Goal: Task Accomplishment & Management: Manage account settings

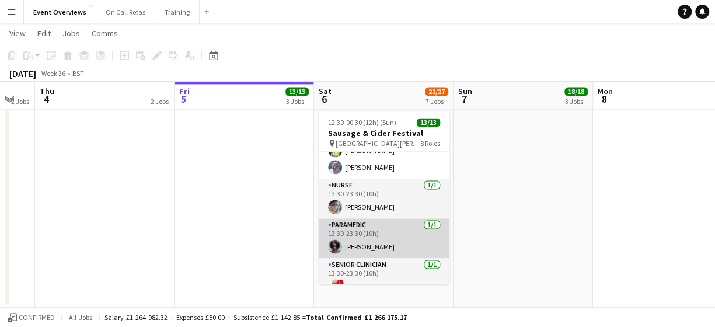
scroll to position [217, 0]
click at [334, 239] on app-user-avatar at bounding box center [335, 246] width 14 height 14
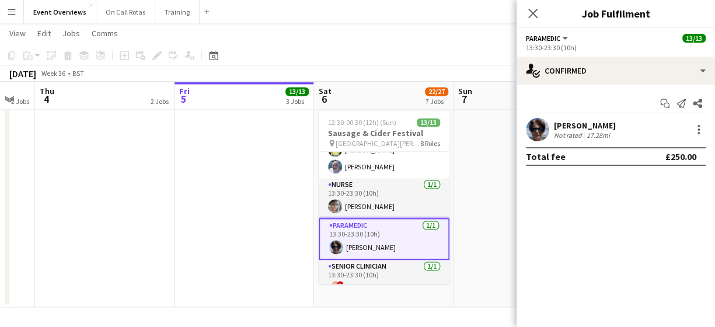
click at [536, 129] on app-user-avatar at bounding box center [537, 129] width 23 height 23
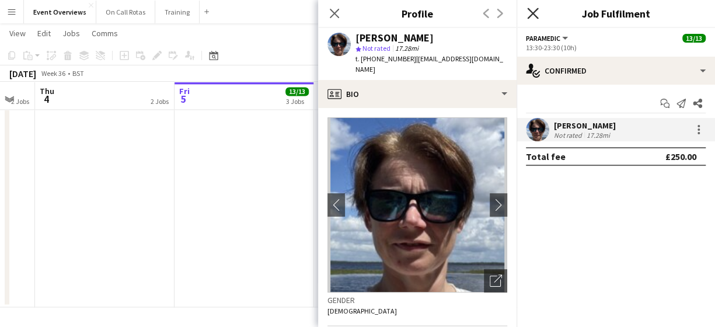
click at [532, 15] on icon at bounding box center [532, 13] width 11 height 11
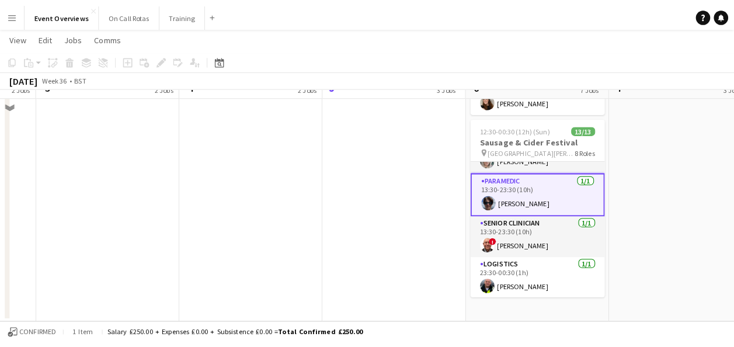
scroll to position [803, 0]
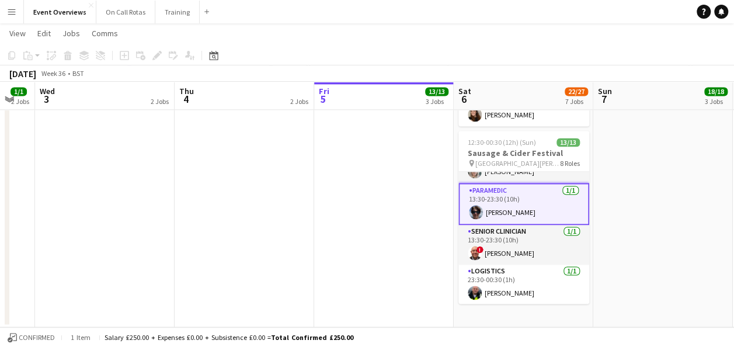
click at [476, 205] on app-user-avatar at bounding box center [476, 212] width 14 height 14
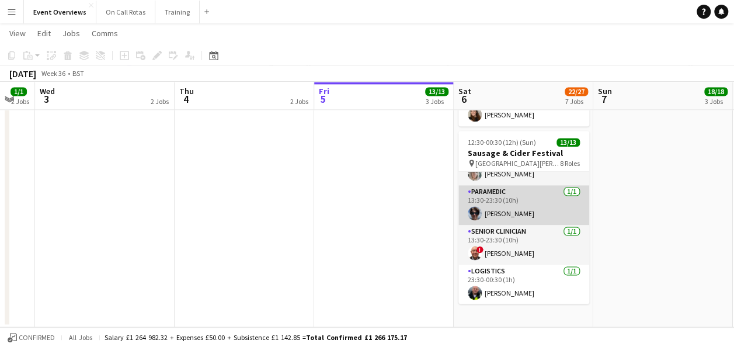
click at [476, 206] on app-user-avatar at bounding box center [475, 213] width 14 height 14
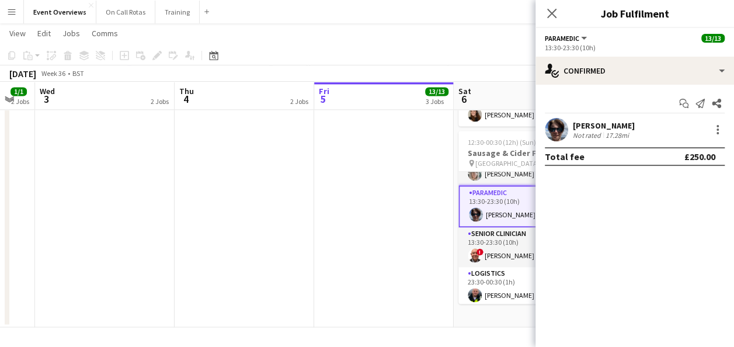
scroll to position [272, 0]
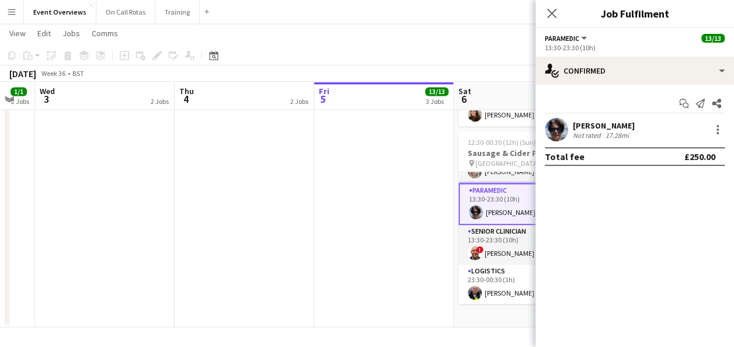
click at [552, 130] on app-user-avatar at bounding box center [556, 129] width 23 height 23
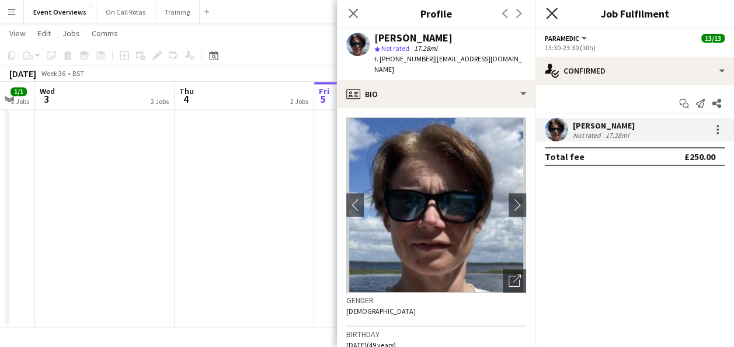
click at [553, 11] on icon at bounding box center [551, 13] width 11 height 11
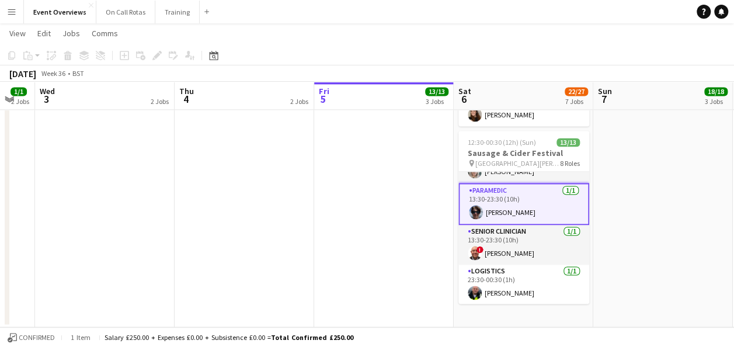
click at [474, 205] on app-user-avatar at bounding box center [476, 212] width 14 height 14
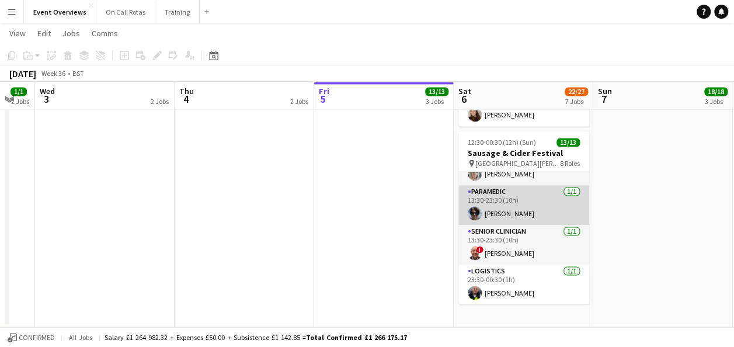
click at [474, 206] on app-user-avatar at bounding box center [475, 213] width 14 height 14
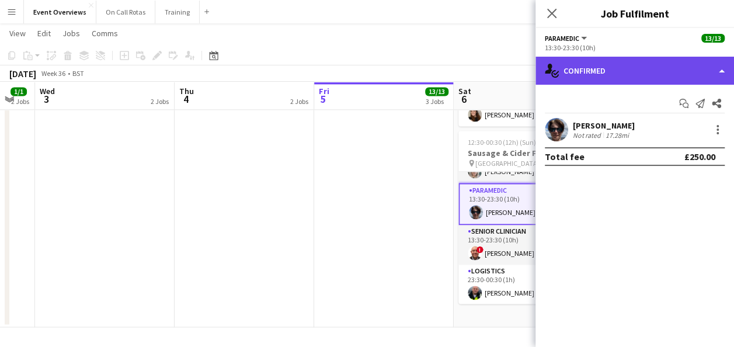
click at [661, 65] on div "single-neutral-actions-check-2 Confirmed" at bounding box center [634, 71] width 198 height 28
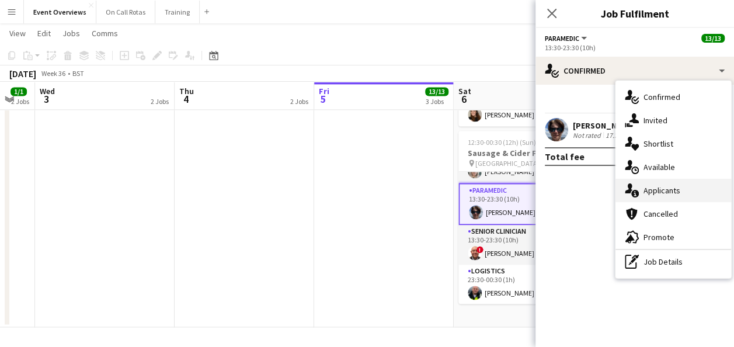
click at [653, 195] on span "Applicants" at bounding box center [661, 190] width 37 height 11
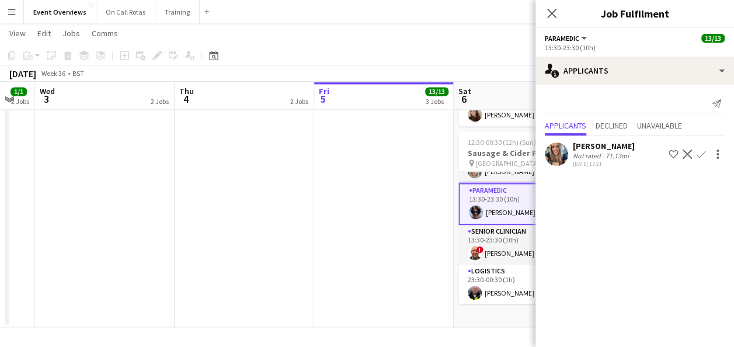
click at [553, 156] on app-user-avatar at bounding box center [556, 153] width 23 height 23
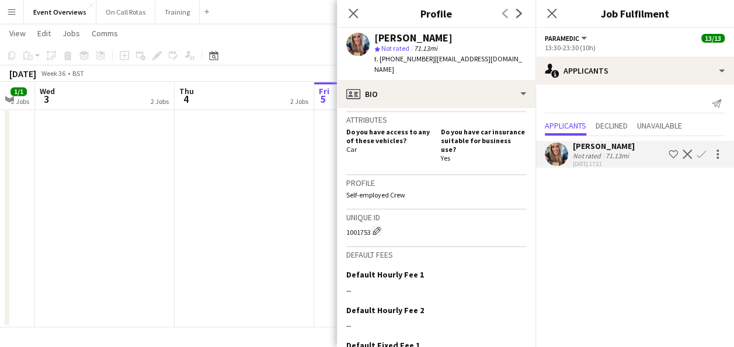
scroll to position [654, 0]
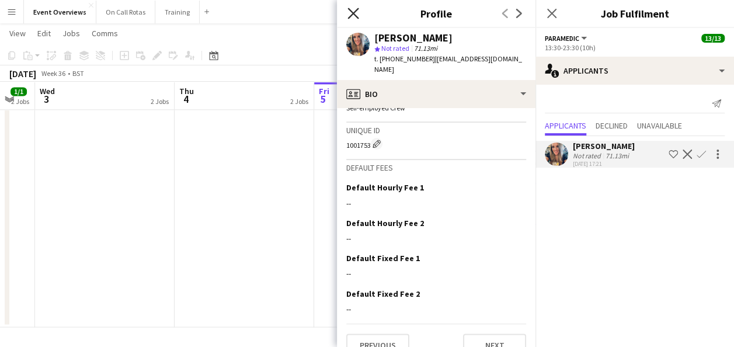
click at [351, 13] on icon "Close pop-in" at bounding box center [352, 13] width 11 height 11
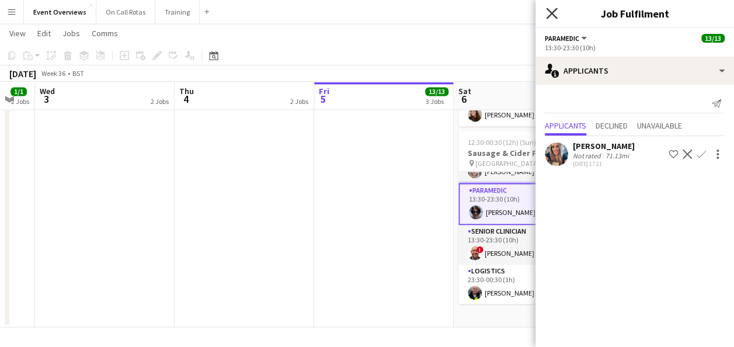
click at [554, 12] on icon "Close pop-in" at bounding box center [551, 13] width 11 height 11
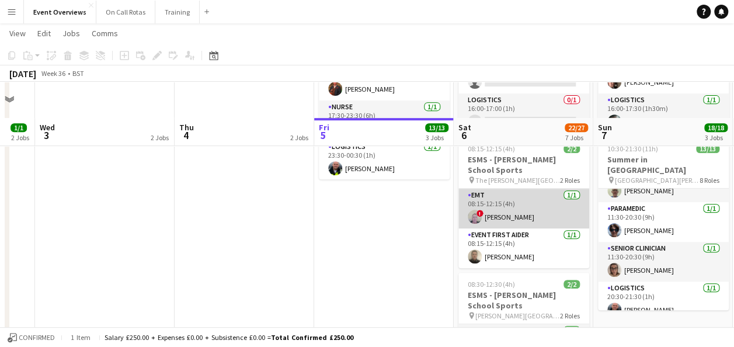
scroll to position [191, 0]
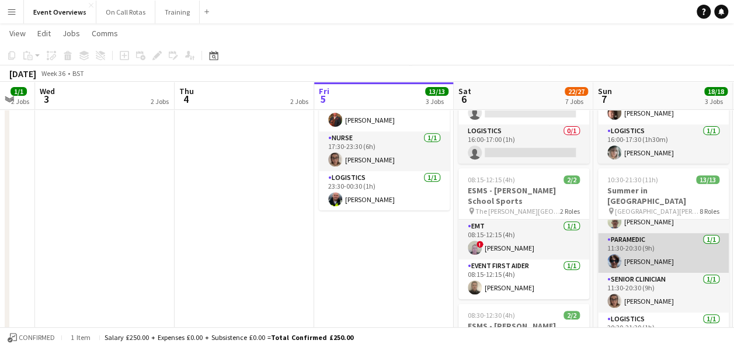
click at [615, 254] on app-user-avatar at bounding box center [614, 261] width 14 height 14
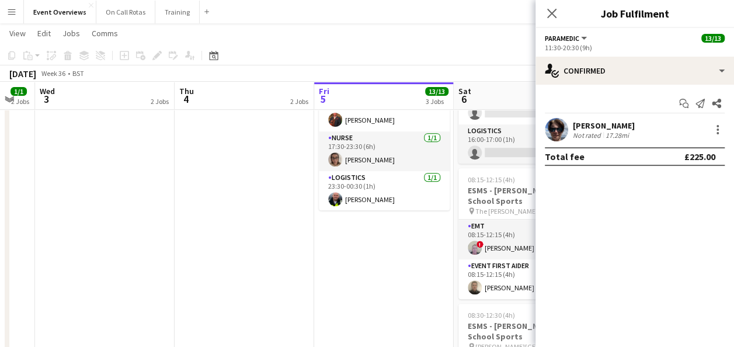
click at [552, 128] on app-user-avatar at bounding box center [556, 129] width 23 height 23
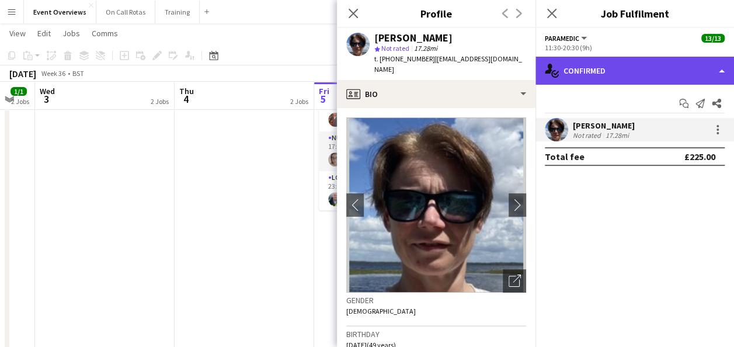
click at [595, 68] on div "single-neutral-actions-check-2 Confirmed" at bounding box center [634, 71] width 198 height 28
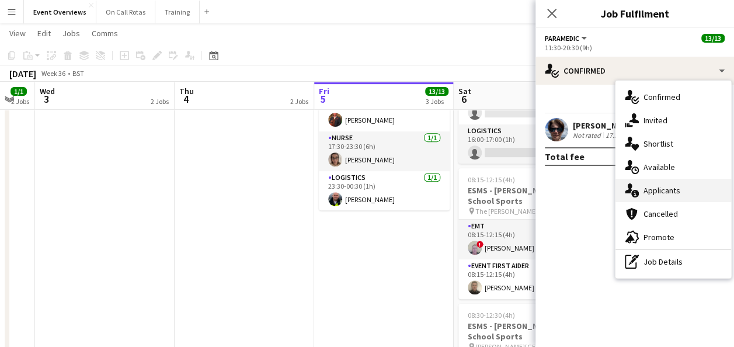
click at [662, 189] on span "Applicants" at bounding box center [661, 190] width 37 height 11
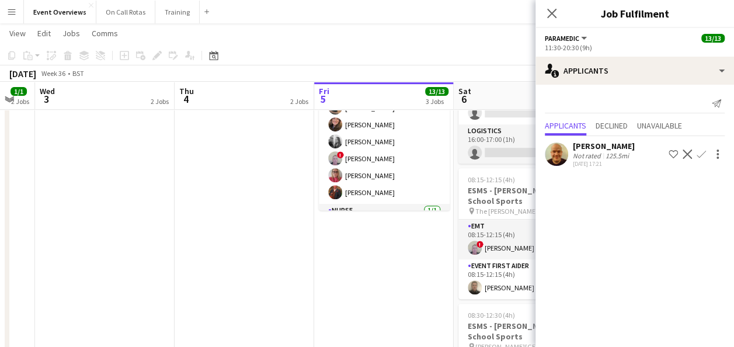
scroll to position [212, 0]
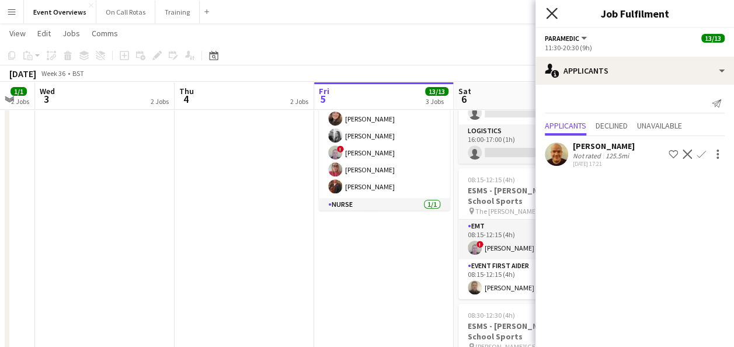
click at [553, 13] on icon "Close pop-in" at bounding box center [551, 13] width 11 height 11
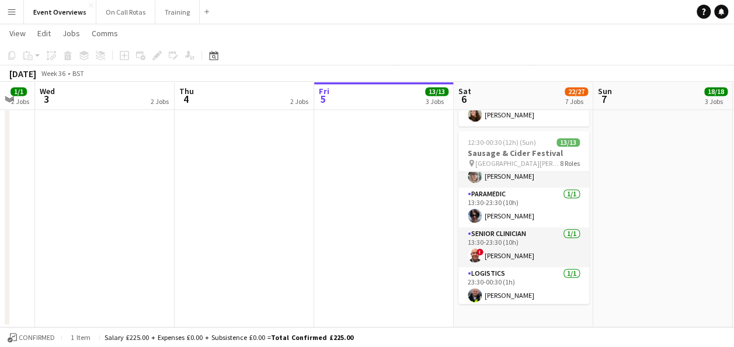
scroll to position [266, 0]
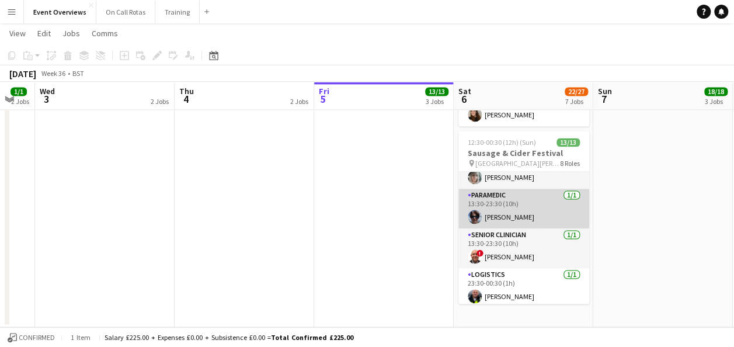
click at [476, 210] on app-user-avatar at bounding box center [475, 217] width 14 height 14
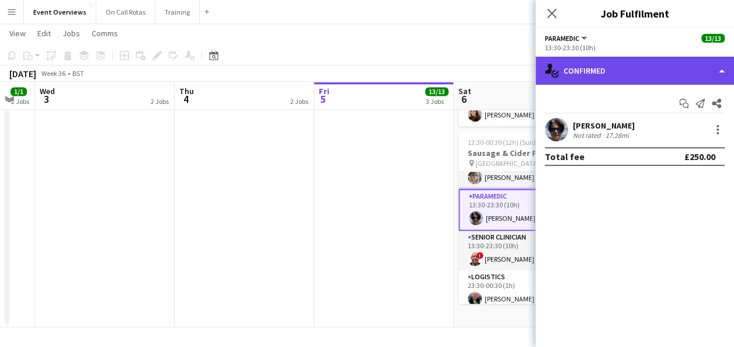
click at [616, 66] on div "single-neutral-actions-check-2 Confirmed" at bounding box center [634, 71] width 198 height 28
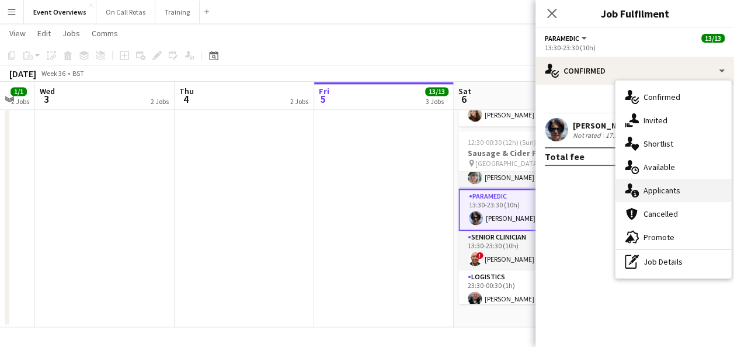
click at [646, 189] on span "Applicants" at bounding box center [661, 190] width 37 height 11
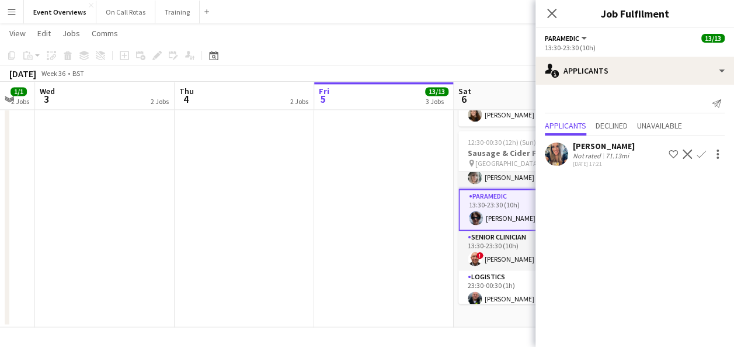
click at [562, 155] on app-user-avatar at bounding box center [556, 153] width 23 height 23
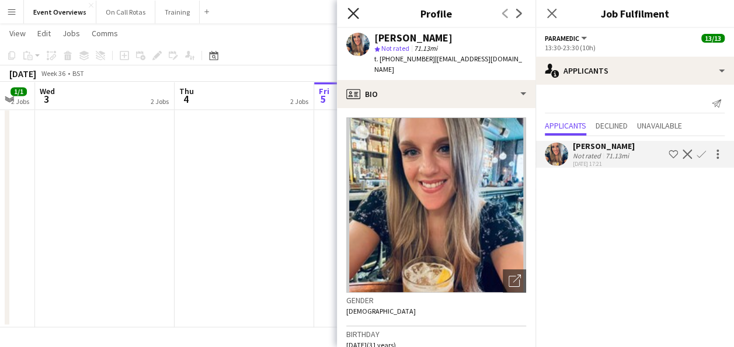
click at [355, 11] on icon at bounding box center [352, 13] width 11 height 11
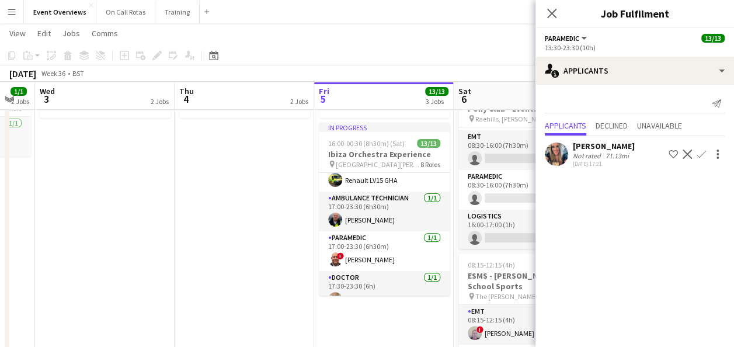
scroll to position [74, 0]
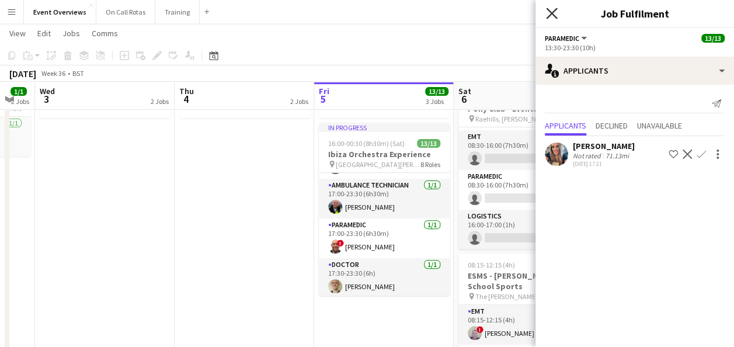
click at [553, 11] on icon "Close pop-in" at bounding box center [551, 13] width 11 height 11
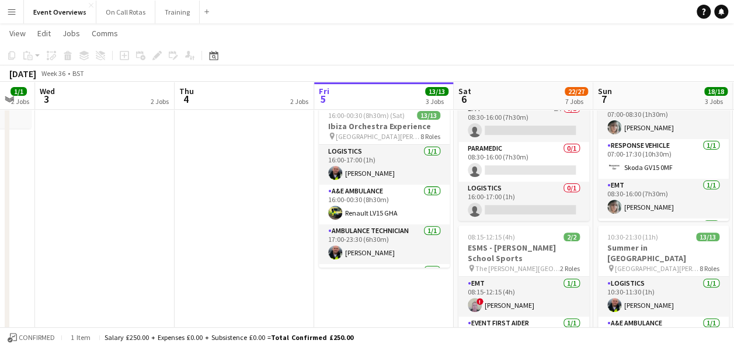
scroll to position [135, 0]
click at [212, 57] on icon "Date picker" at bounding box center [213, 55] width 9 height 9
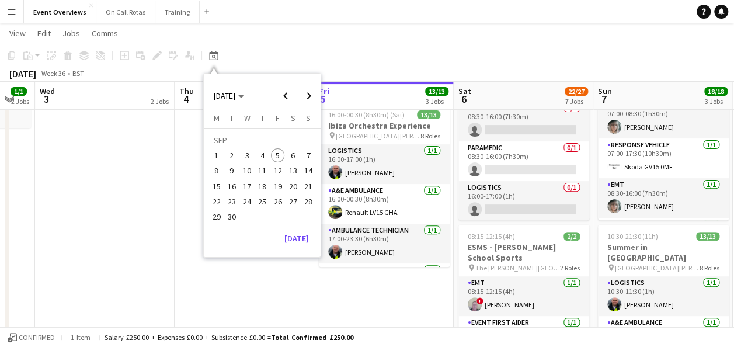
click at [279, 171] on span "12" at bounding box center [278, 171] width 14 height 14
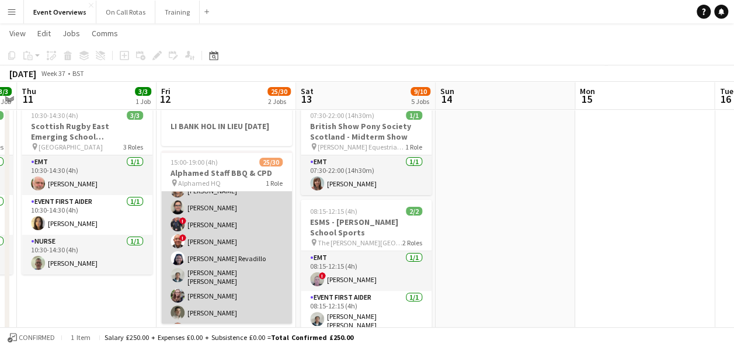
scroll to position [97, 0]
click at [181, 214] on app-user-avatar at bounding box center [177, 207] width 14 height 14
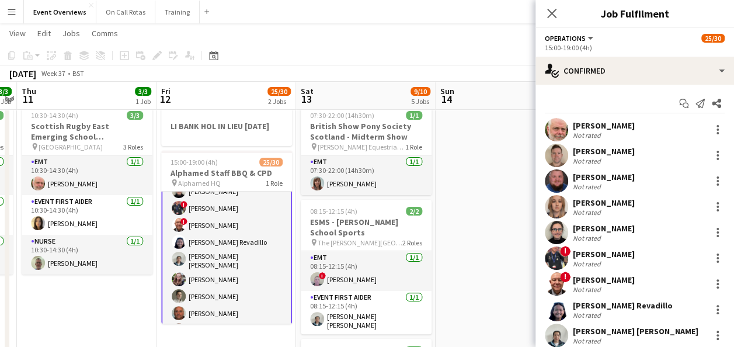
scroll to position [99, 0]
click at [550, 260] on app-user-avatar at bounding box center [556, 257] width 23 height 23
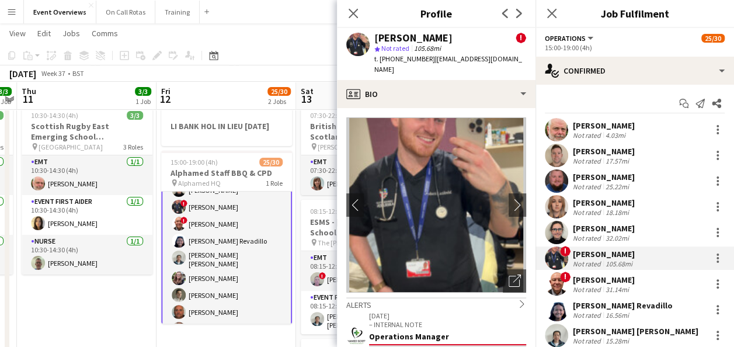
scroll to position [229, 0]
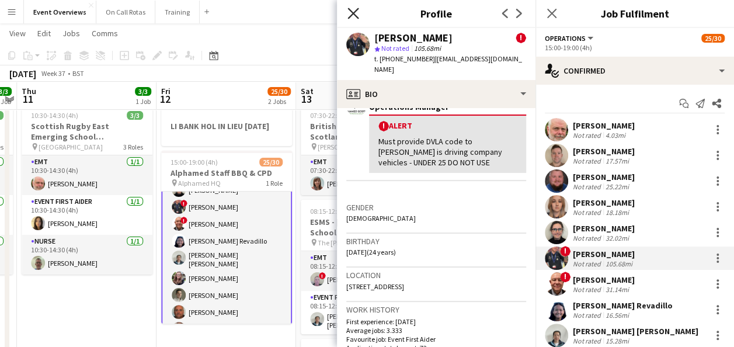
click at [357, 12] on icon "Close pop-in" at bounding box center [352, 13] width 11 height 11
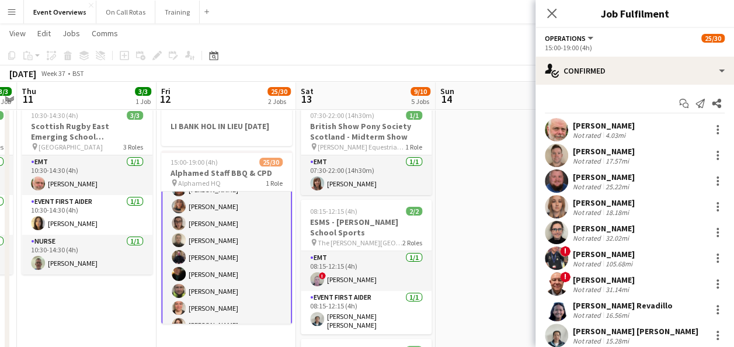
scroll to position [222, 0]
click at [553, 14] on icon "Close pop-in" at bounding box center [551, 13] width 11 height 11
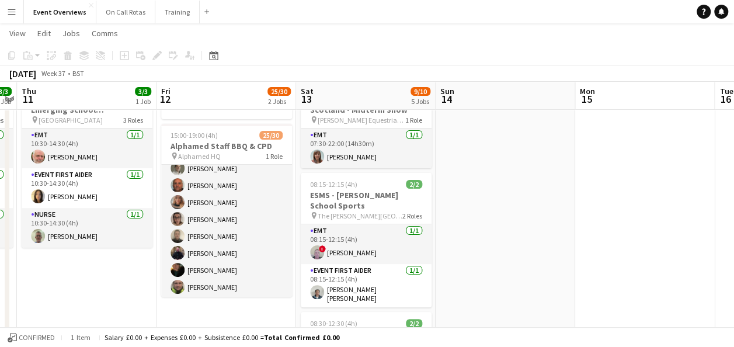
scroll to position [0, 0]
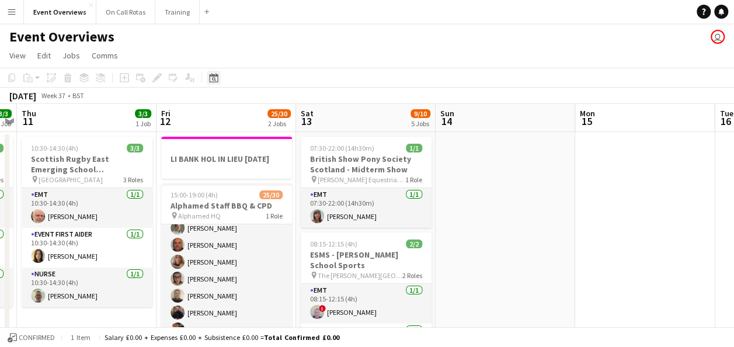
click at [218, 81] on icon at bounding box center [213, 77] width 9 height 9
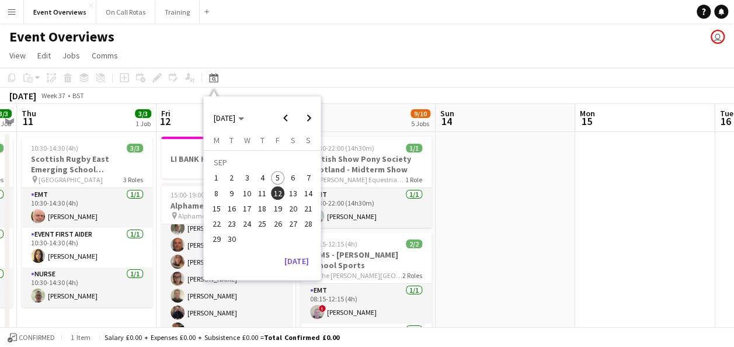
click at [280, 181] on span "5" at bounding box center [278, 178] width 14 height 14
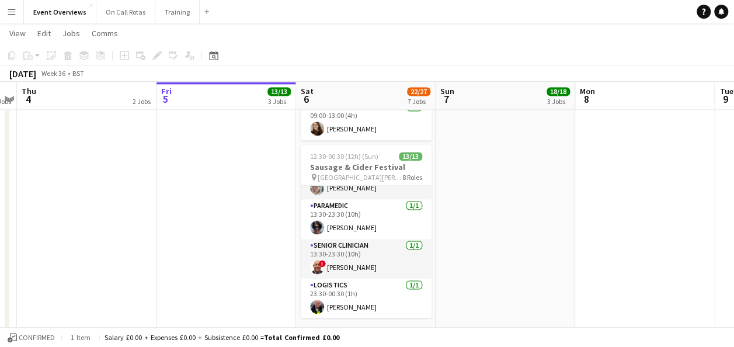
scroll to position [267, 0]
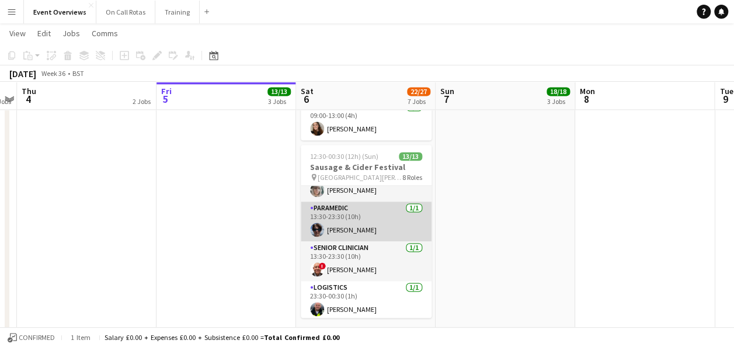
click at [344, 205] on app-card-role "Paramedic [DATE] 13:30-23:30 (10h) [PERSON_NAME]" at bounding box center [366, 221] width 131 height 40
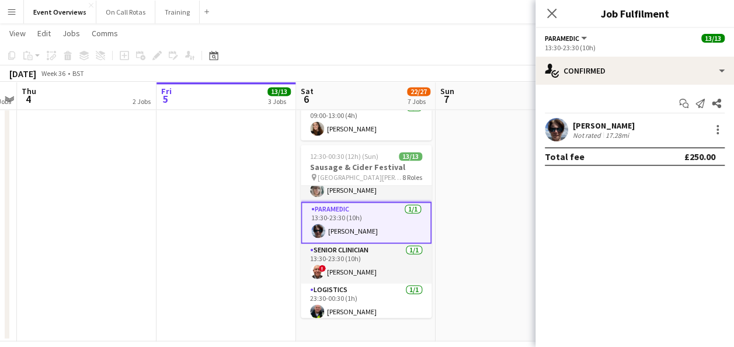
click at [550, 120] on app-user-avatar at bounding box center [556, 129] width 23 height 23
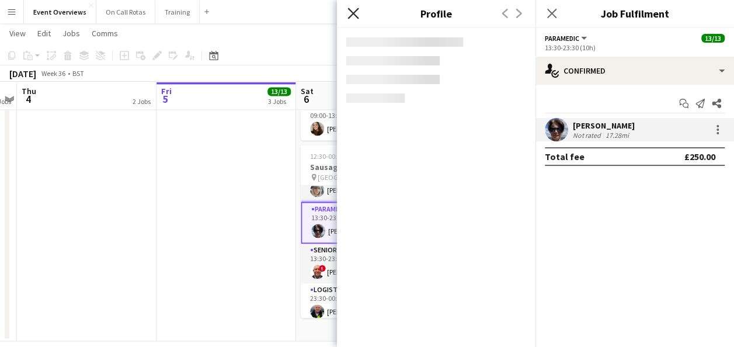
click at [352, 16] on icon "Close pop-in" at bounding box center [352, 13] width 11 height 11
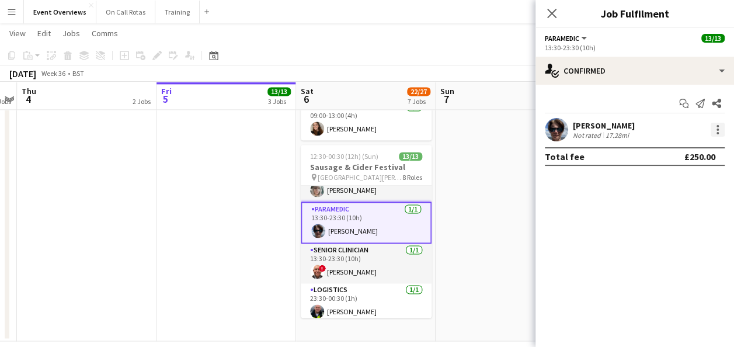
click at [717, 131] on div at bounding box center [717, 130] width 14 height 14
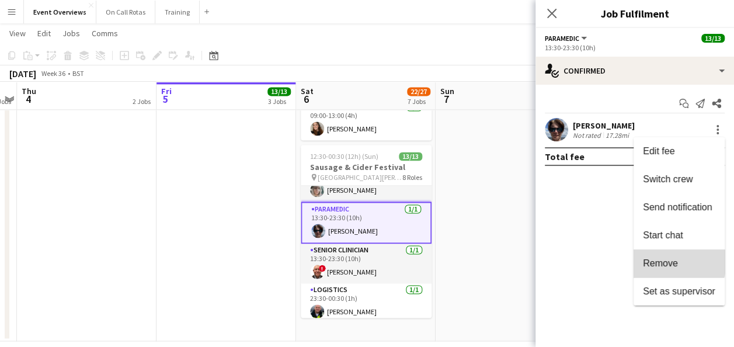
click at [658, 260] on span "Remove" at bounding box center [660, 263] width 35 height 10
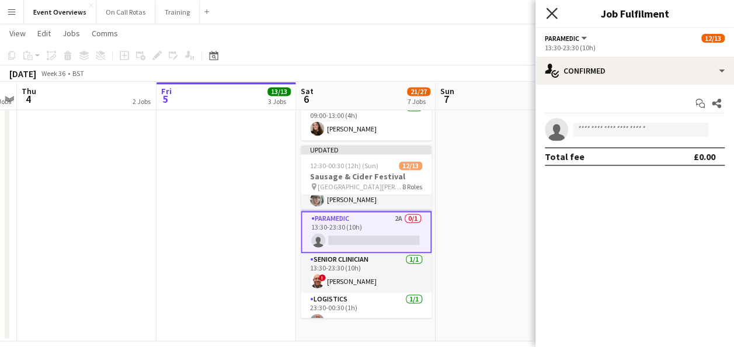
click at [555, 13] on icon "Close pop-in" at bounding box center [551, 13] width 11 height 11
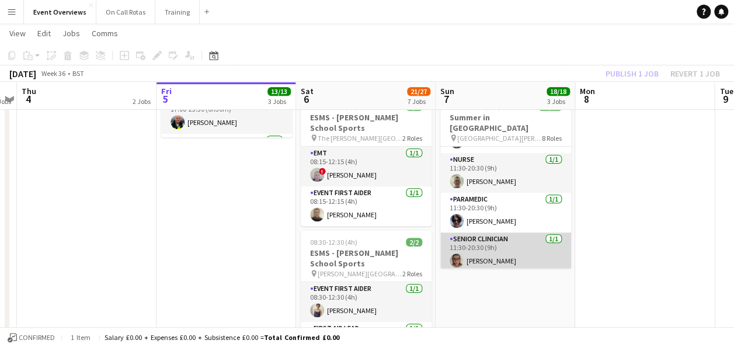
scroll to position [236, 0]
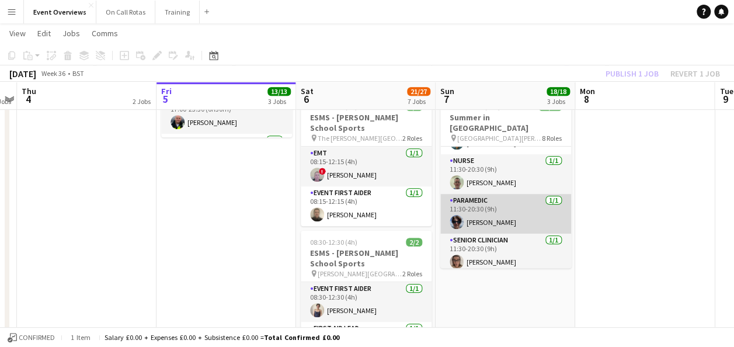
click at [492, 204] on app-card-role "Paramedic [DATE] 11:30-20:30 (9h) [PERSON_NAME]" at bounding box center [505, 214] width 131 height 40
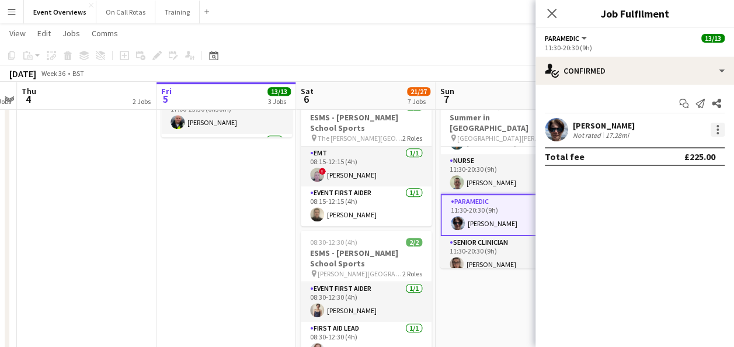
click at [716, 130] on div at bounding box center [717, 129] width 2 height 2
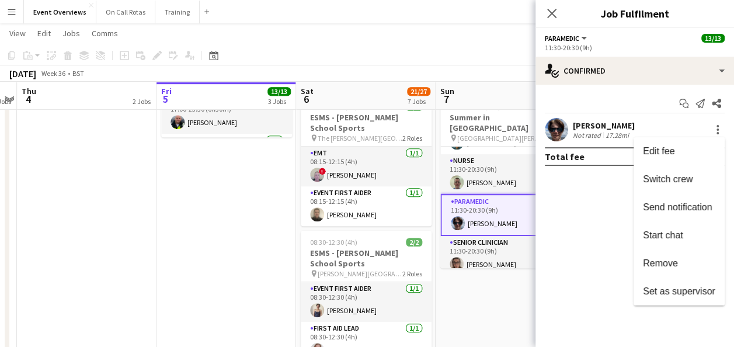
click at [579, 108] on div at bounding box center [367, 173] width 734 height 347
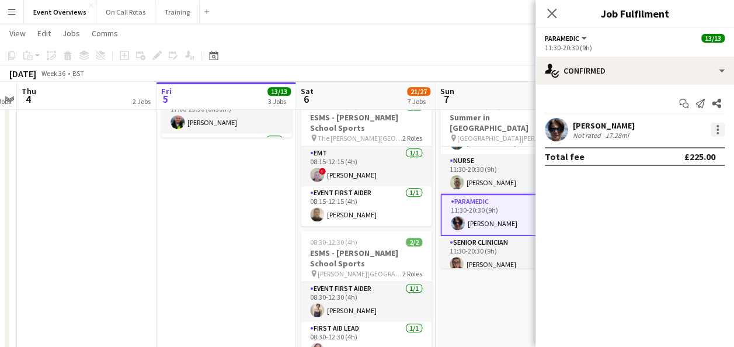
click at [719, 130] on div at bounding box center [717, 130] width 14 height 14
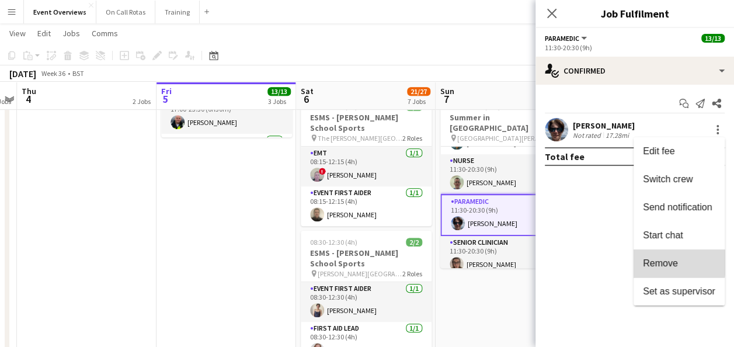
click at [654, 259] on span "Remove" at bounding box center [660, 263] width 35 height 10
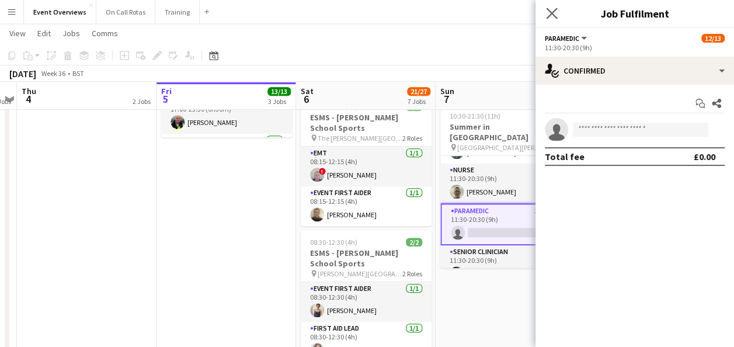
click at [553, 19] on app-icon "Close pop-in" at bounding box center [551, 13] width 17 height 17
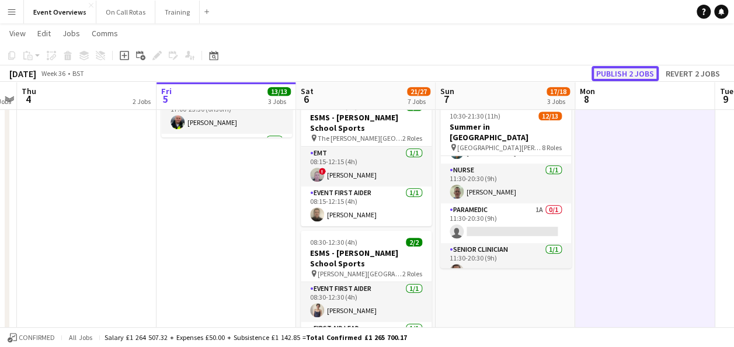
click at [616, 73] on button "Publish 2 jobs" at bounding box center [624, 73] width 67 height 15
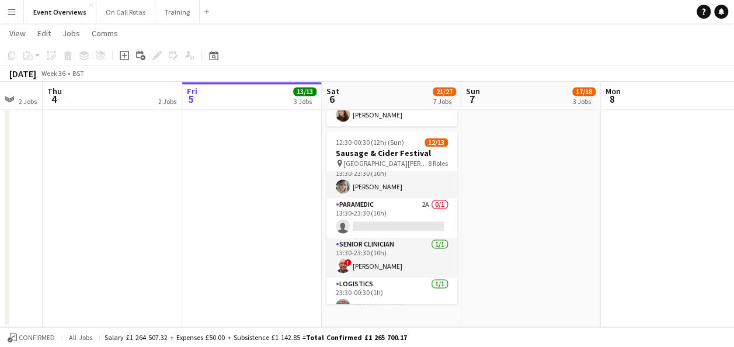
scroll to position [256, 0]
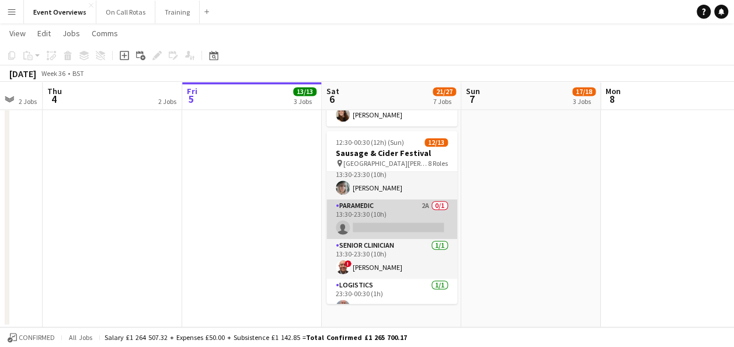
click at [391, 199] on app-card-role "Paramedic 2A 0/1 13:30-23:30 (10h) single-neutral-actions" at bounding box center [391, 219] width 131 height 40
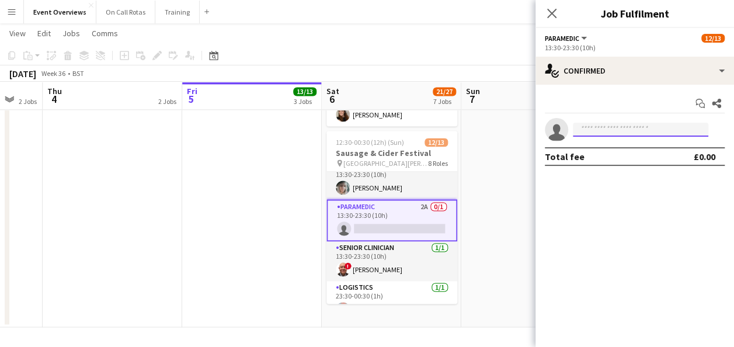
click at [620, 128] on input at bounding box center [640, 130] width 135 height 14
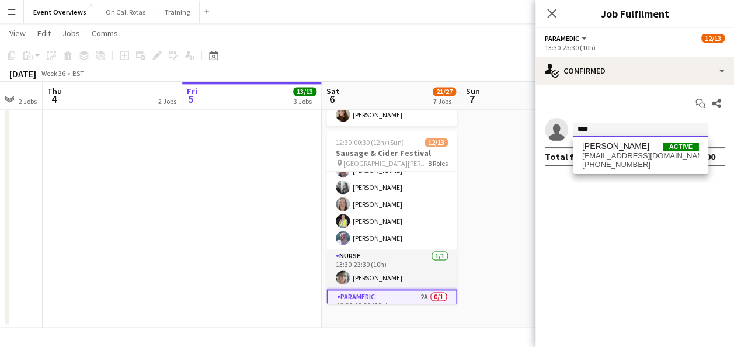
scroll to position [0, 0]
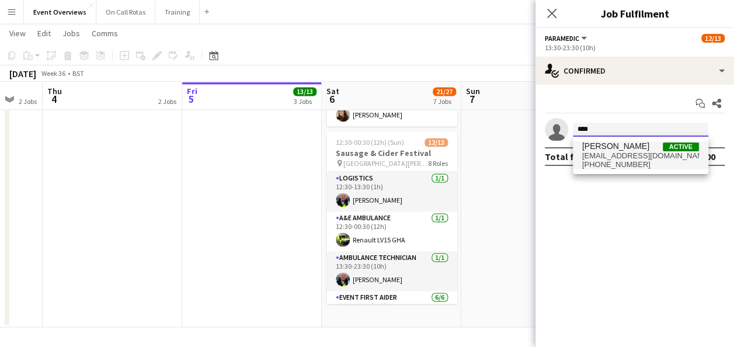
type input "****"
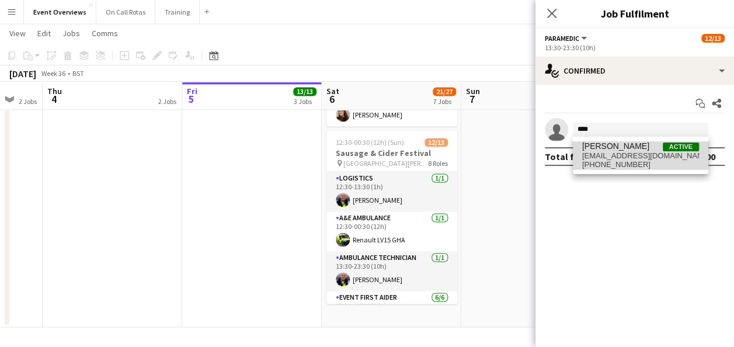
click at [601, 147] on span "[PERSON_NAME]" at bounding box center [615, 146] width 67 height 10
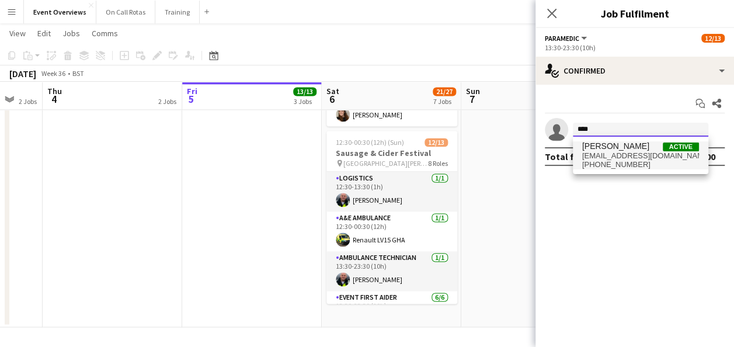
type input "****"
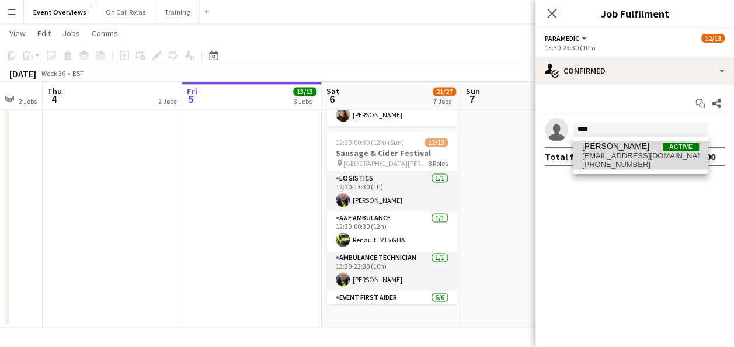
click at [651, 154] on span "[EMAIL_ADDRESS][DOMAIN_NAME]" at bounding box center [640, 155] width 117 height 9
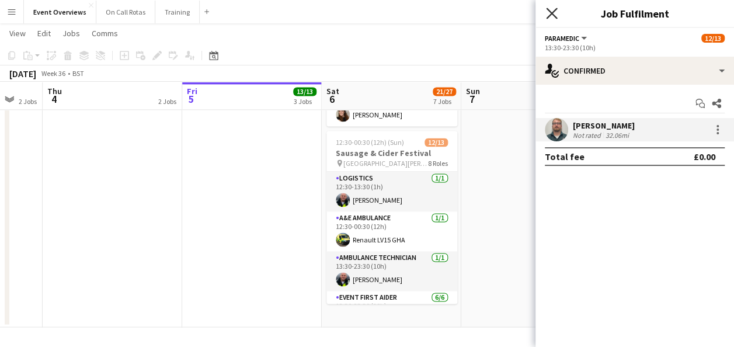
click at [551, 13] on icon at bounding box center [551, 13] width 11 height 11
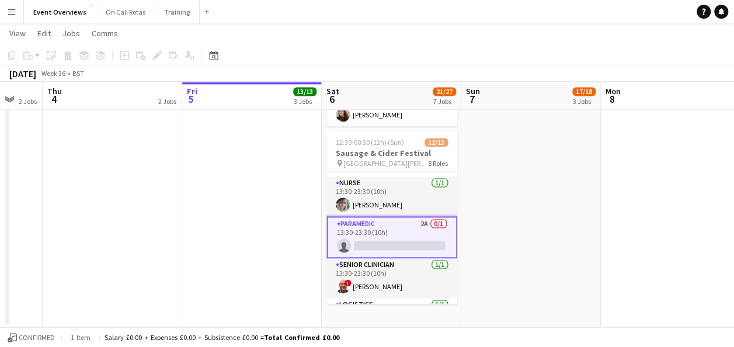
scroll to position [239, 0]
click at [368, 223] on app-card-role "Paramedic 2A 0/1 13:30-23:30 (10h) single-neutral-actions" at bounding box center [391, 236] width 131 height 42
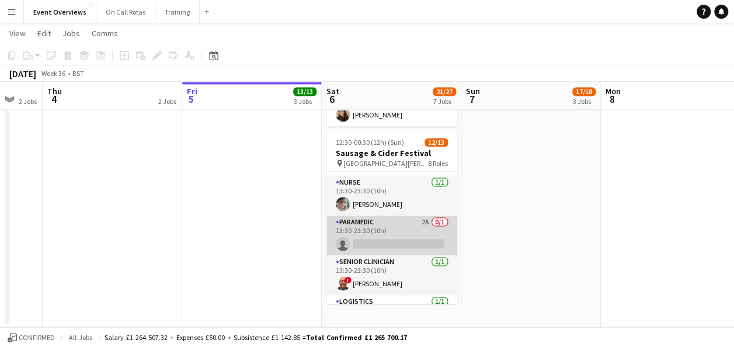
click at [368, 223] on app-card-role "Paramedic 2A 0/1 13:30-23:30 (10h) single-neutral-actions" at bounding box center [391, 235] width 131 height 40
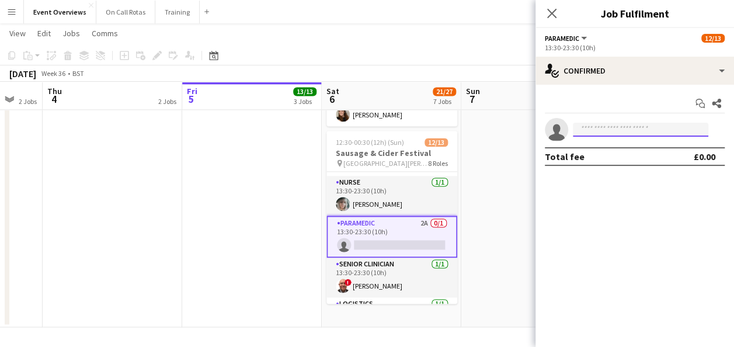
click at [605, 130] on input at bounding box center [640, 130] width 135 height 14
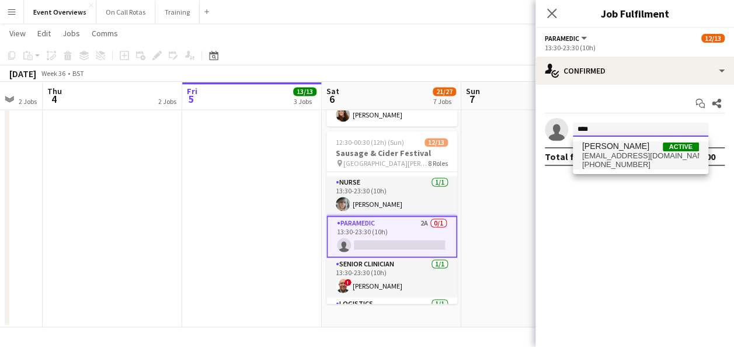
type input "****"
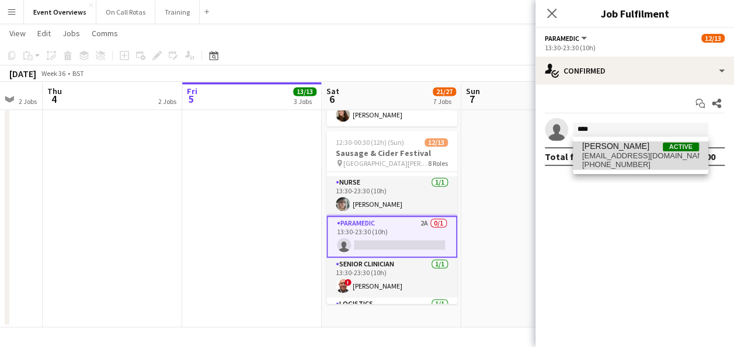
click at [614, 153] on span "[EMAIL_ADDRESS][DOMAIN_NAME]" at bounding box center [640, 155] width 117 height 9
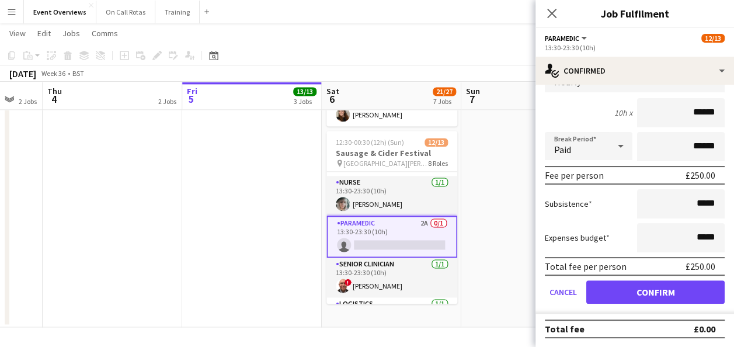
scroll to position [86, 0]
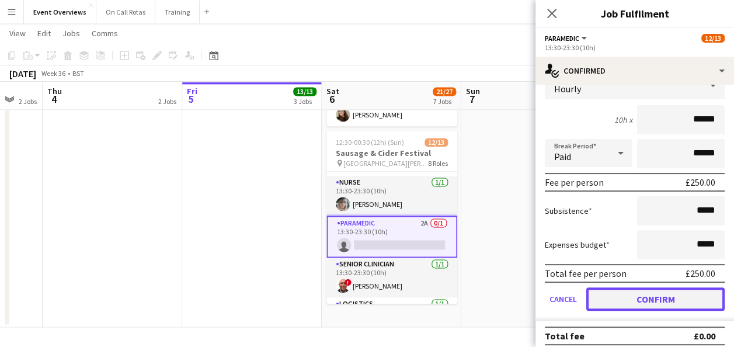
click at [635, 297] on button "Confirm" at bounding box center [655, 298] width 138 height 23
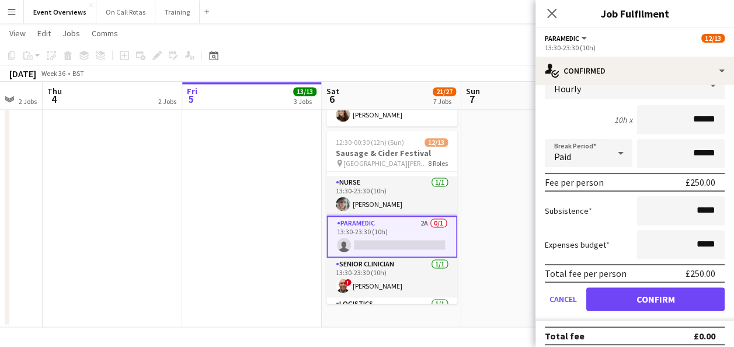
scroll to position [0, 0]
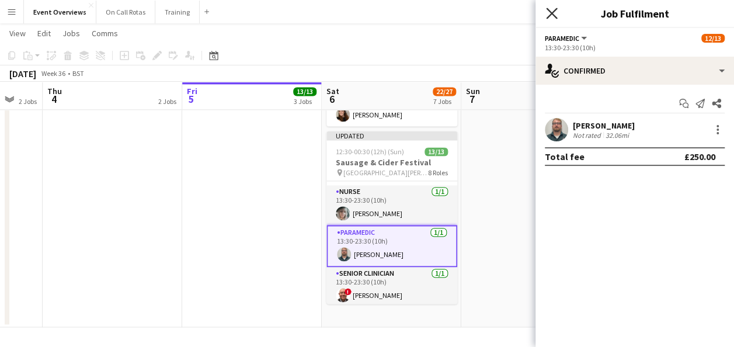
click at [553, 9] on icon "Close pop-in" at bounding box center [551, 13] width 11 height 11
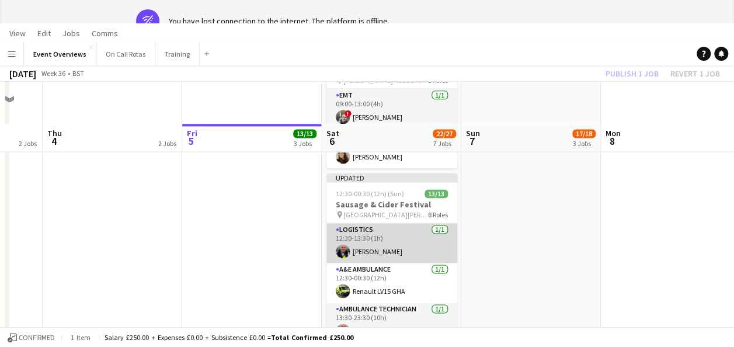
click at [341, 244] on app-user-avatar at bounding box center [343, 251] width 14 height 14
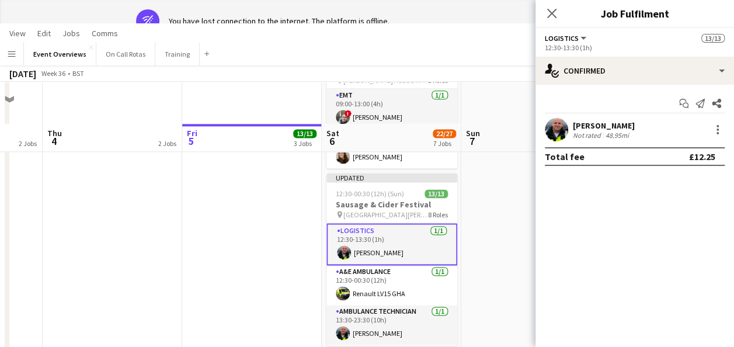
click at [552, 132] on app-user-avatar at bounding box center [556, 129] width 23 height 23
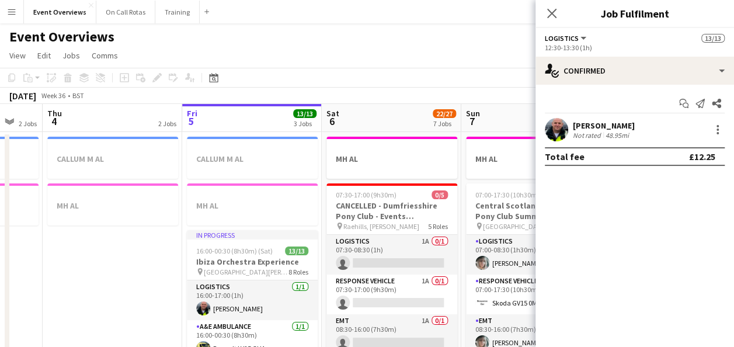
click at [562, 127] on app-user-avatar at bounding box center [556, 129] width 23 height 23
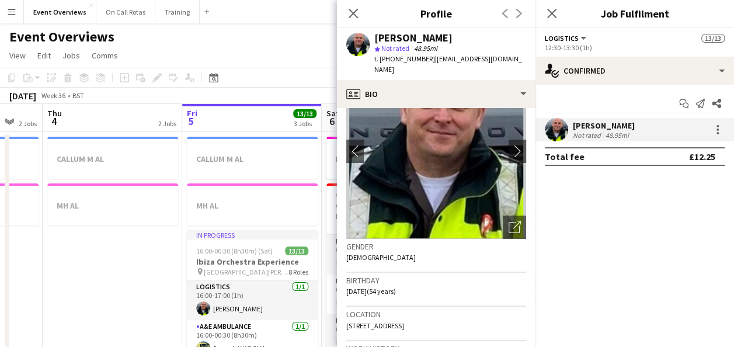
scroll to position [55, 0]
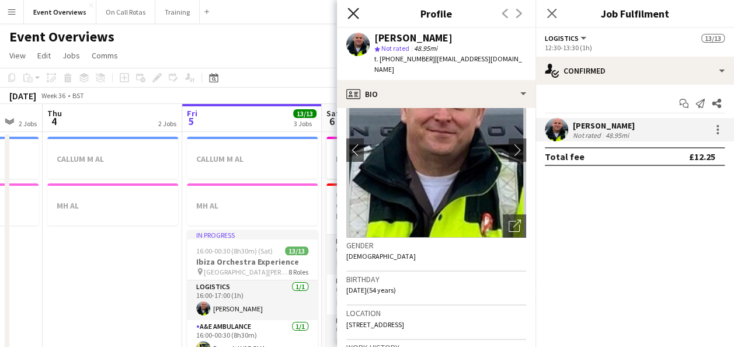
click at [353, 16] on icon "Close pop-in" at bounding box center [352, 13] width 11 height 11
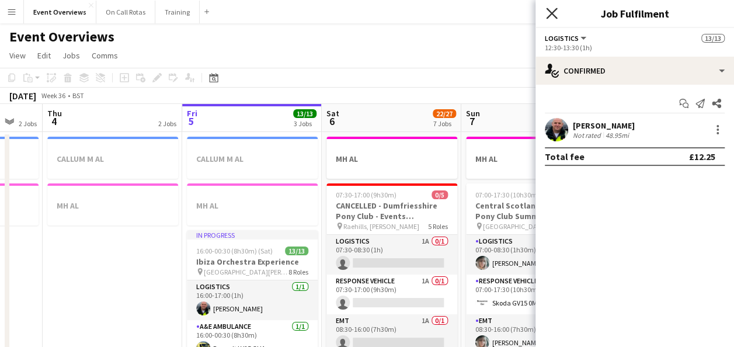
click at [551, 13] on icon at bounding box center [551, 13] width 11 height 11
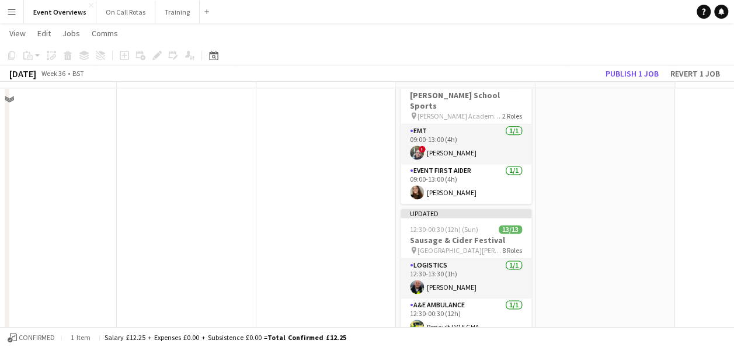
scroll to position [744, 0]
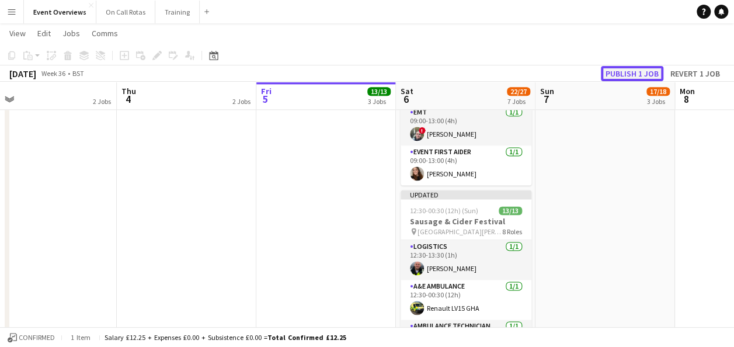
click at [637, 76] on button "Publish 1 job" at bounding box center [632, 73] width 62 height 15
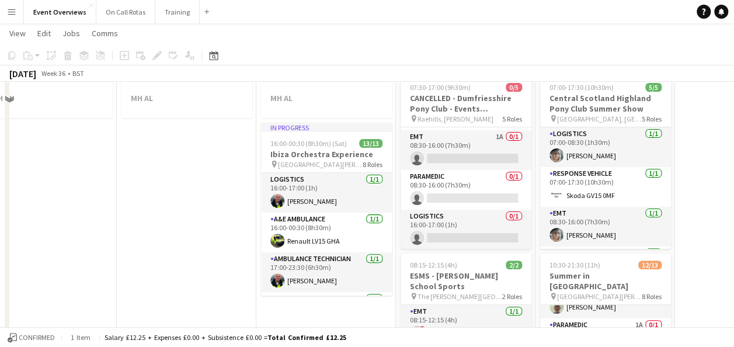
scroll to position [0, 0]
